Goal: Use online tool/utility: Utilize a website feature to perform a specific function

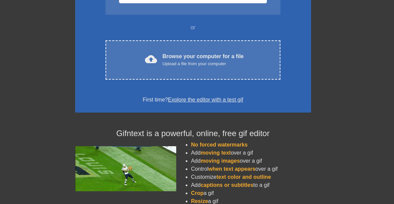
scroll to position [106, 0]
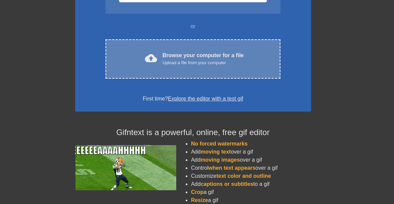
click at [188, 62] on div "Upload a file from your computer" at bounding box center [202, 63] width 81 height 7
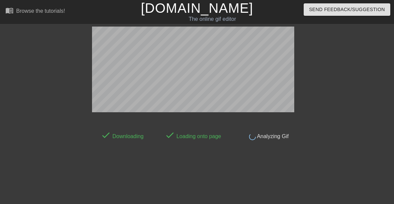
scroll to position [17, 0]
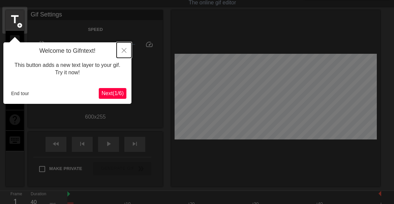
click at [123, 51] on icon "Close" at bounding box center [124, 50] width 5 height 5
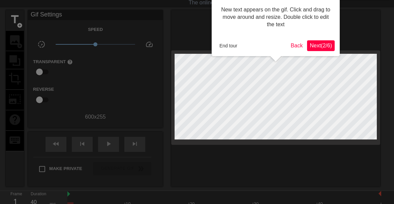
scroll to position [0, 0]
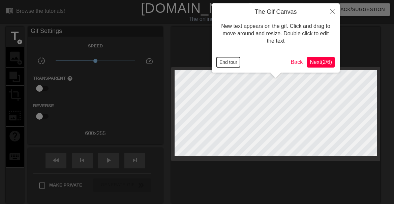
click at [223, 61] on button "End tour" at bounding box center [228, 62] width 23 height 10
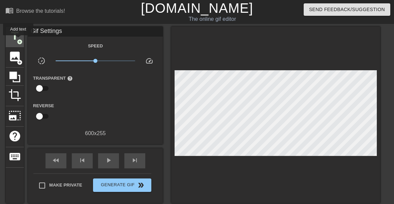
click at [19, 40] on span "add_circle" at bounding box center [20, 42] width 6 height 6
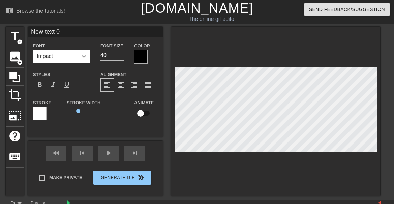
click at [83, 56] on icon at bounding box center [84, 57] width 4 height 2
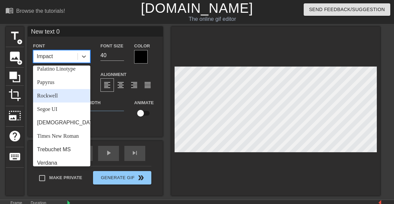
scroll to position [233, 0]
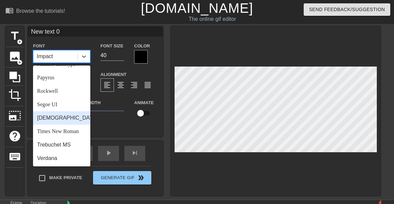
click at [61, 117] on div "[DEMOGRAPHIC_DATA]" at bounding box center [61, 117] width 57 height 13
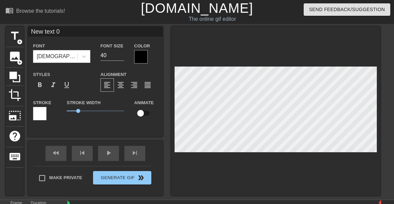
type input "New text"
type textarea "New text"
type input "New text"
type textarea "New text"
type input "New tex"
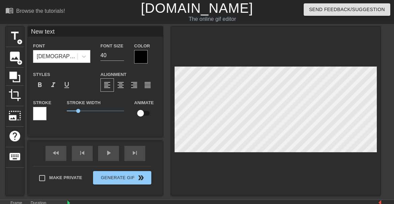
type textarea "New tex"
type input "New te"
type textarea "New te"
type input "New t"
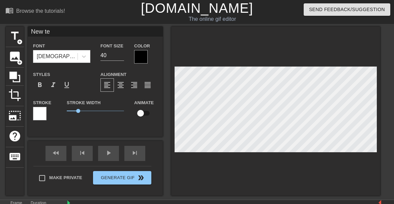
type textarea "New t"
type input "New"
type textarea "New"
type input "New"
type textarea "New"
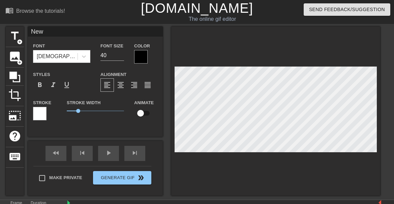
scroll to position [0, 0]
type input "Ne"
type textarea "Ne"
type input "N"
type textarea "N"
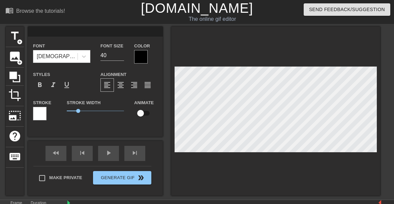
type input "I"
type textarea "I"
type input "I'"
type textarea "I'"
type input "I'm"
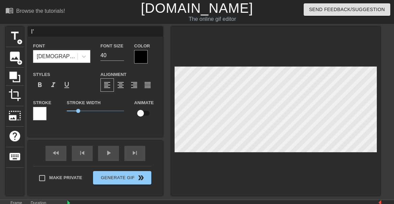
type textarea "I'm"
type input "I'm"
type textarea "I'm"
type input "I'm a"
type textarea "I'm a"
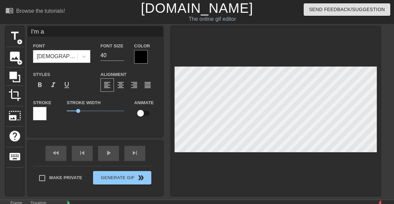
type input "I'm a"
type textarea "I'm a"
type input "I'm a n"
type textarea "I'm a n"
type input "I'm a ne"
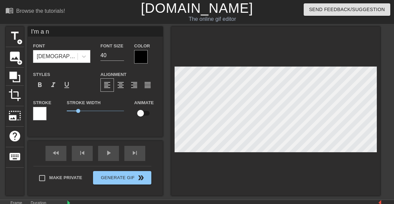
type textarea "I'm a ne"
type input "I'm a neu"
type textarea "I'm a neu"
type input "I'm a neur"
type textarea "I'm a neur"
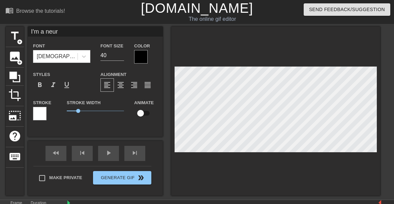
type input "I'm a neuro"
type textarea "I'm a neuro"
type input "I'm a neurod"
type textarea "I'm a neurod"
type input "I'm a neurodi"
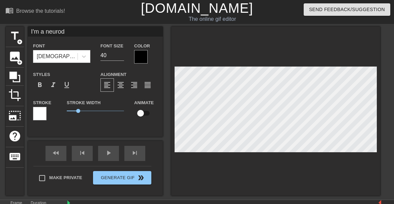
type textarea "I'm a neurodi"
type input "I'm a neurodiv"
type textarea "I'm a neurodiv"
type input "I'm a neurodive"
type textarea "I'm a neurodive"
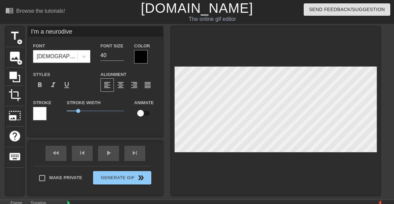
type input "I'm a neurodiver"
type textarea "I'm a neurodiver"
type input "I'm a neurodiverg"
type textarea "I'm a neurodiverg"
type input "I'm a neurodiverge"
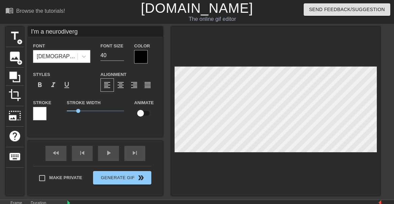
type textarea "I'm a neurodiverge"
type input "I'm a neurodivergen"
type textarea "I'm a neurodivergen"
type input "I'm a neurodivergent"
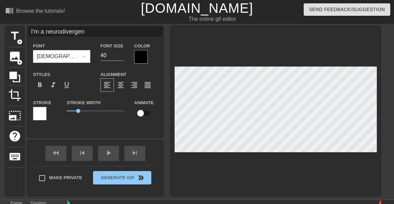
type textarea "I'm a neurodivergent"
type input "I'm a neurodivergent!"
type textarea "I'm a neurodivergent!"
click at [114, 54] on input "40" at bounding box center [112, 55] width 24 height 11
type input "30"
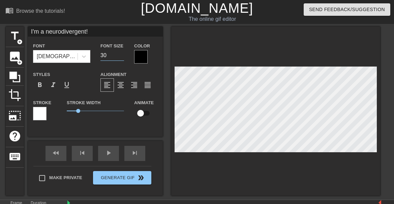
click at [123, 58] on input "30" at bounding box center [112, 55] width 24 height 11
click at [141, 55] on div at bounding box center [140, 56] width 13 height 13
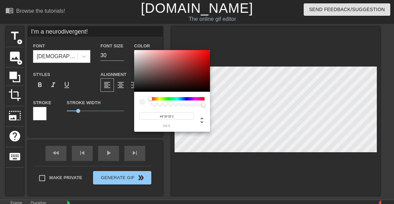
type input "#FFFFFF"
drag, startPoint x: 146, startPoint y: 61, endPoint x: 118, endPoint y: 37, distance: 37.0
click at [118, 37] on div "#FFFFFF hex" at bounding box center [197, 102] width 394 height 204
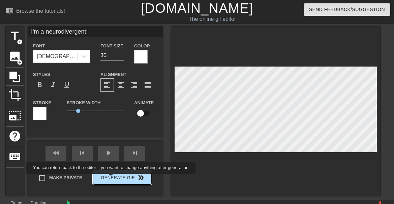
click at [115, 179] on button "Generate Gif double_arrow" at bounding box center [122, 177] width 58 height 13
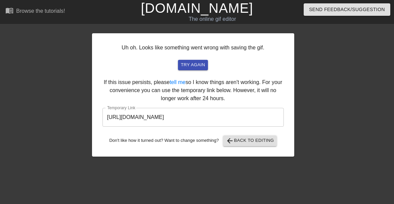
click at [220, 119] on input "https://www.gifntext.com/temp_generations/V2fdzYXi.gif" at bounding box center [192, 117] width 181 height 19
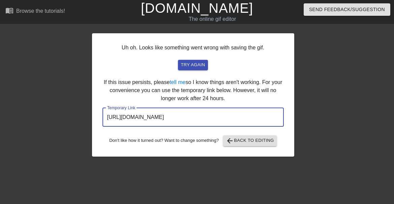
drag, startPoint x: 250, startPoint y: 120, endPoint x: 101, endPoint y: 112, distance: 148.4
click at [101, 112] on div "Uh oh. Looks like something went wrong with saving the gif. try again If this i…" at bounding box center [193, 95] width 202 height 124
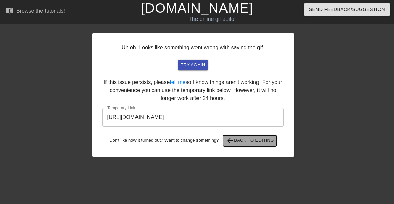
click at [249, 141] on span "arrow_back Back to Editing" at bounding box center [250, 141] width 48 height 8
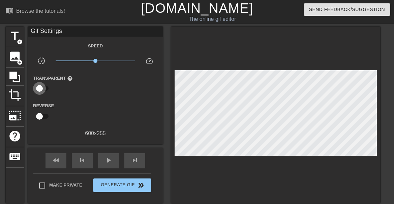
click at [42, 86] on input "checkbox" at bounding box center [39, 88] width 38 height 13
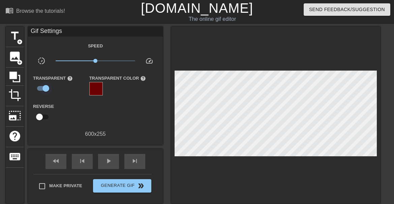
click at [42, 86] on input "checkbox" at bounding box center [46, 88] width 38 height 13
checkbox input "false"
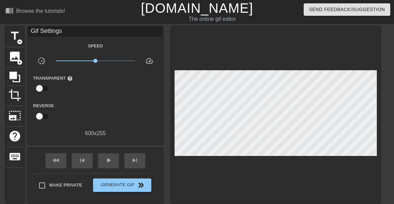
click at [41, 113] on input "checkbox" at bounding box center [39, 116] width 38 height 13
click at [41, 113] on input "checkbox" at bounding box center [46, 116] width 38 height 13
click at [41, 113] on input "checkbox" at bounding box center [39, 116] width 38 height 13
click at [41, 113] on input "checkbox" at bounding box center [46, 116] width 38 height 13
click at [41, 113] on input "checkbox" at bounding box center [39, 116] width 38 height 13
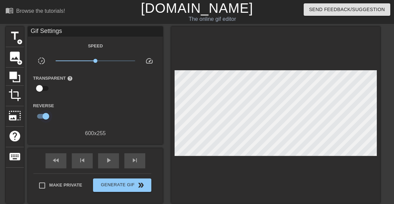
click at [41, 113] on input "checkbox" at bounding box center [46, 116] width 38 height 13
checkbox input "false"
click at [21, 56] on div "image add_circle" at bounding box center [15, 57] width 18 height 21
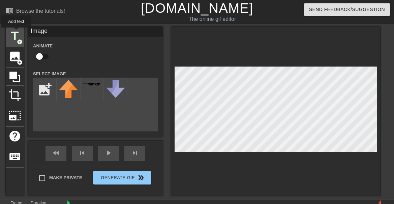
click at [17, 32] on span "title" at bounding box center [14, 36] width 13 height 13
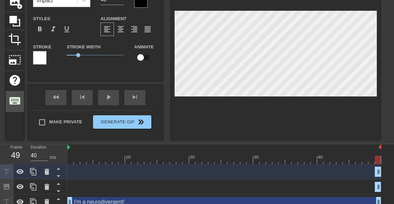
scroll to position [63, 0]
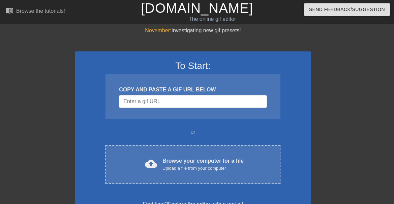
scroll to position [63, 0]
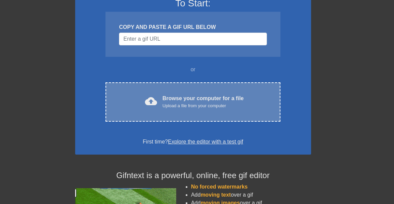
click at [218, 98] on div "Browse your computer for a file Upload a file from your computer" at bounding box center [202, 102] width 81 height 15
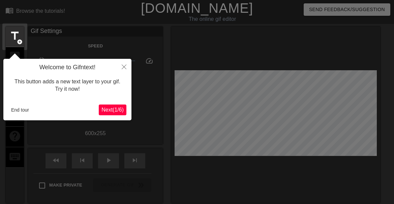
scroll to position [17, 0]
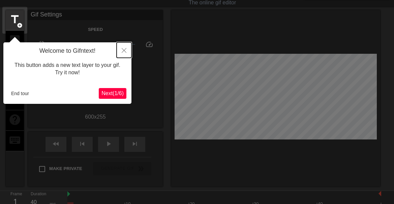
click at [123, 48] on button "Close" at bounding box center [124, 49] width 15 height 15
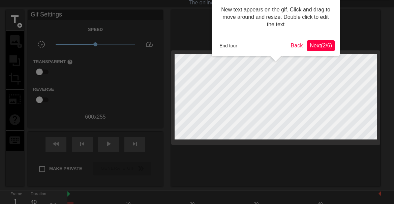
scroll to position [0, 0]
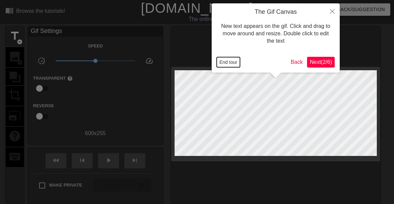
click at [221, 60] on button "End tour" at bounding box center [228, 62] width 23 height 10
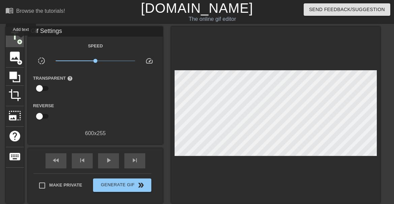
click at [21, 40] on span "add_circle" at bounding box center [20, 42] width 6 height 6
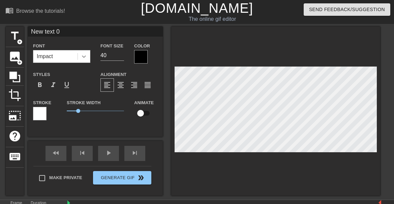
click at [84, 57] on icon at bounding box center [84, 57] width 4 height 2
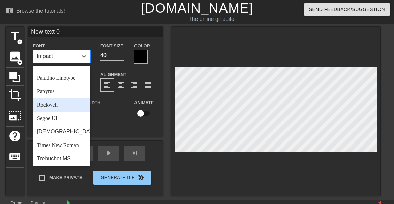
scroll to position [223, 0]
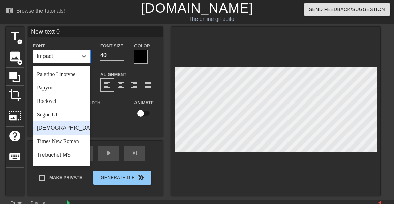
click at [55, 127] on div "[DEMOGRAPHIC_DATA]" at bounding box center [61, 128] width 57 height 13
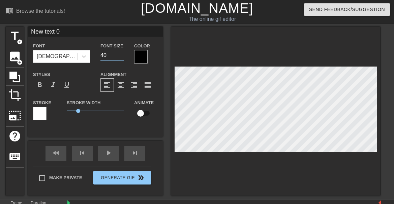
drag, startPoint x: 112, startPoint y: 56, endPoint x: 103, endPoint y: 56, distance: 8.8
click at [103, 56] on input "40" at bounding box center [112, 55] width 24 height 11
type input "4"
type input "30"
type textarea "New text"
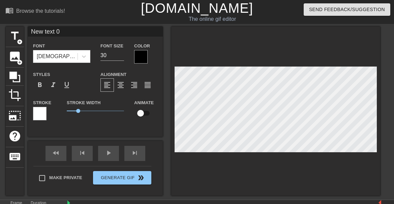
type input "New text"
type textarea "New text"
type input "New text"
type textarea "New tex"
type input "New tex"
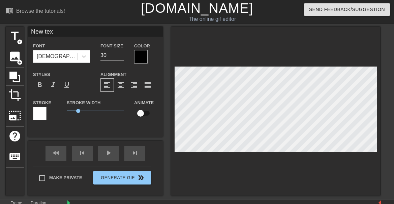
type textarea "New te"
type input "New te"
type textarea "New t"
type input "New t"
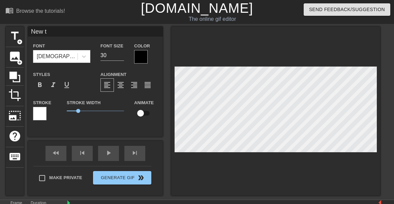
type textarea "New"
type input "New"
type textarea "New"
type input "New"
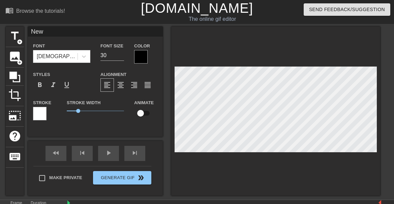
type textarea "Ne"
type input "Ne"
type textarea "N"
type input "N"
type textarea "I"
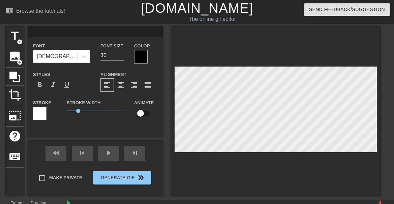
type input "I"
type textarea "I'"
type input "I'"
type textarea "I'm"
type input "I'm"
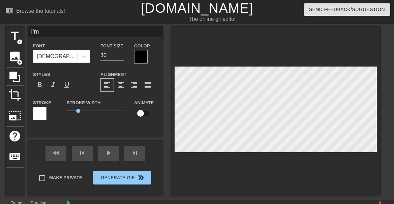
type textarea "I'm"
type input "I'm"
type textarea "I'm a"
type input "I'm a"
type textarea "I'm a"
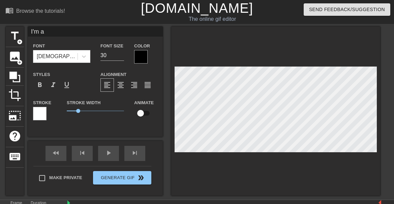
type input "I'm a"
type textarea "I'm a n"
type input "I'm a n"
type textarea "I'm a ne"
type input "I'm a ne"
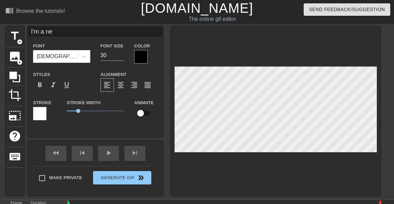
scroll to position [0, 1]
type textarea "I'm a neu"
type input "I'm a neu"
type textarea "I'm a neur"
type input "I'm a neur"
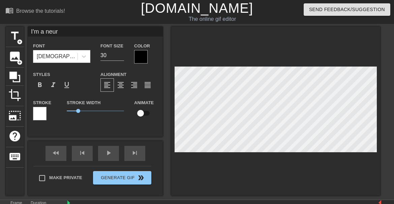
type textarea "I'm a neuro"
type input "I'm a neuro"
type textarea "I'm a neurod"
type input "I'm a neurod"
type textarea "I'm a neurodi"
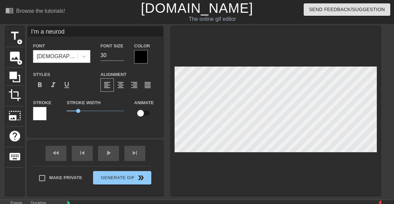
type input "I'm a neurodi"
type textarea "I'm a neurodiv"
type input "I'm a neurodiv"
type textarea "I'm a neurodive"
type input "I'm a neurodive"
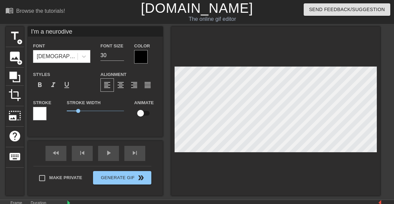
type textarea "I'm a neurodiver"
type input "I'm a neurodiver"
type textarea "I'm a neurodiverg"
type input "I'm a neurodiverg"
type textarea "I'm a neurodiverge"
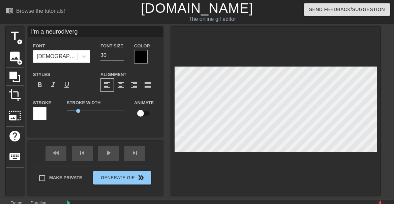
type input "I'm a neurodiverge"
type textarea "I'm a neurodivergen"
type input "I'm a neurodivergen"
type textarea "I'm a neurodivergent"
type input "I'm a neurodivergent"
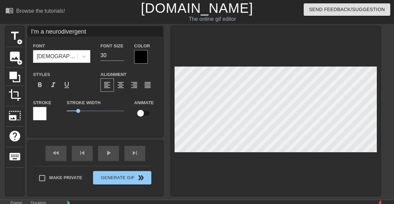
scroll to position [0, 3]
type textarea "I'm a neurodivergent!"
type input "I'm a neurodivergent!"
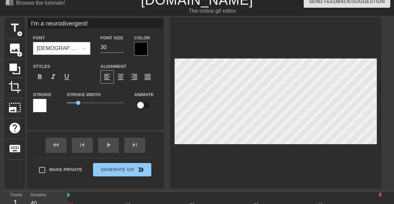
scroll to position [8, 0]
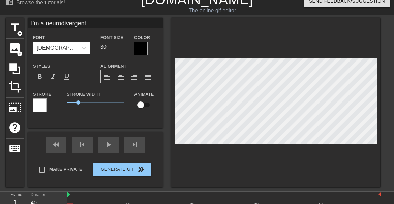
type textarea "I'm a neurodivergent!"
click at [141, 47] on div at bounding box center [140, 48] width 13 height 13
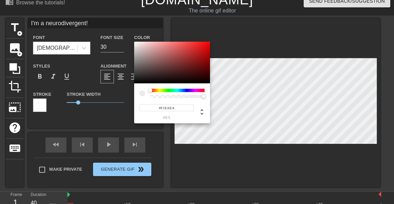
type input "#FFFFFF"
drag, startPoint x: 138, startPoint y: 50, endPoint x: 120, endPoint y: 29, distance: 27.5
click at [120, 29] on div "#FFFFFF hex" at bounding box center [197, 102] width 394 height 204
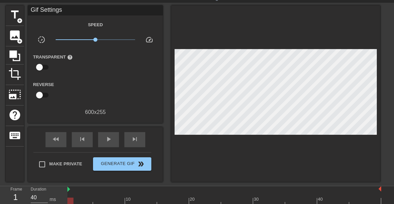
scroll to position [40, 0]
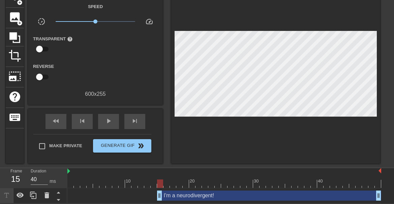
drag, startPoint x: 70, startPoint y: 196, endPoint x: 160, endPoint y: 194, distance: 89.3
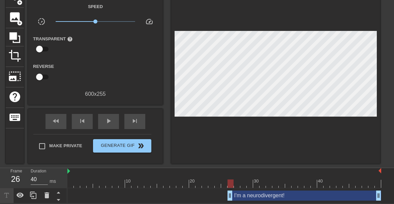
drag, startPoint x: 160, startPoint y: 194, endPoint x: 228, endPoint y: 190, distance: 68.2
click at [228, 190] on div "I'm a neurodivergent! drag_handle drag_handle" at bounding box center [224, 196] width 314 height 15
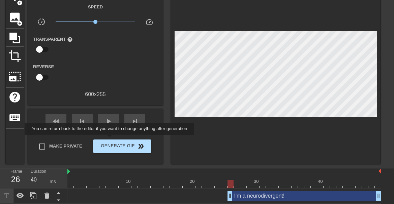
scroll to position [0, 0]
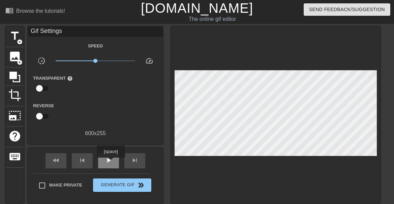
click at [111, 162] on span "play_arrow" at bounding box center [108, 161] width 8 height 8
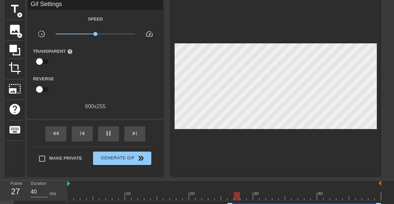
scroll to position [40, 0]
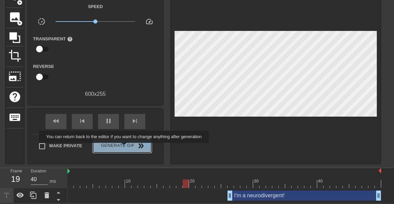
click at [128, 148] on span "Generate Gif double_arrow" at bounding box center [122, 146] width 53 height 8
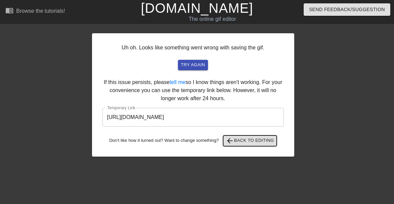
click at [259, 143] on span "arrow_back Back to Editing" at bounding box center [250, 141] width 48 height 8
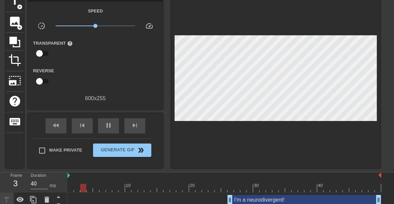
scroll to position [40, 0]
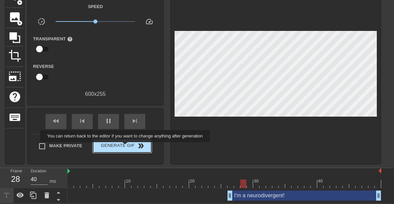
click at [129, 147] on span "Generate Gif double_arrow" at bounding box center [122, 146] width 53 height 8
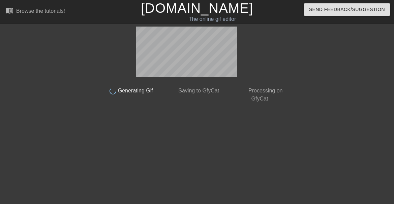
scroll to position [0, 0]
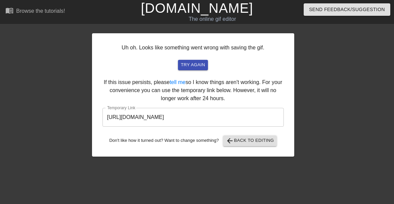
click at [347, 67] on div "Uh oh. Looks like something went wrong with saving the gif. try again If this i…" at bounding box center [197, 92] width 394 height 130
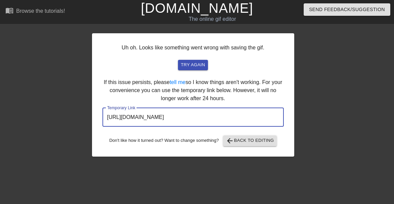
drag, startPoint x: 247, startPoint y: 118, endPoint x: 75, endPoint y: 120, distance: 172.5
click at [75, 120] on div "Uh oh. Looks like something went wrong with saving the gif. try again If this i…" at bounding box center [197, 92] width 394 height 130
